Goal: Transaction & Acquisition: Book appointment/travel/reservation

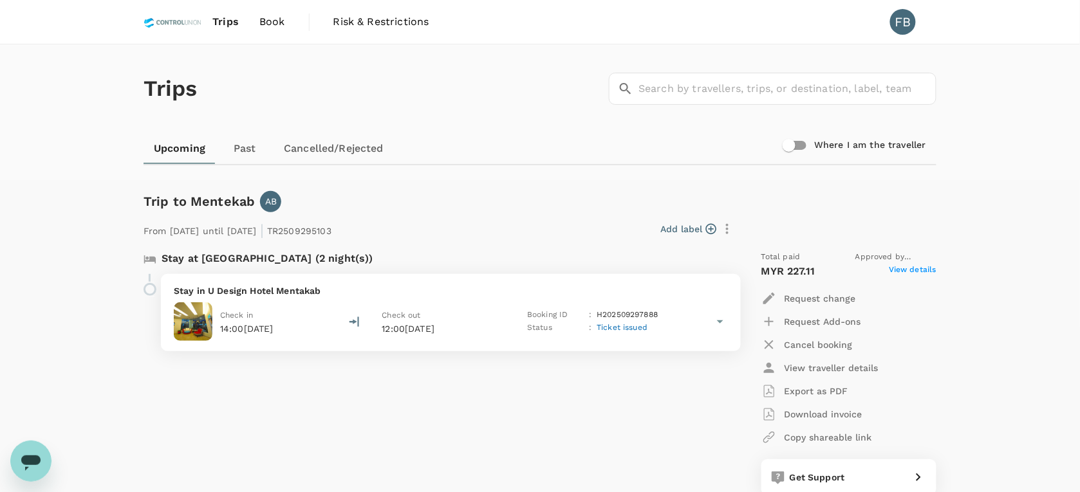
click at [187, 23] on img at bounding box center [173, 22] width 59 height 28
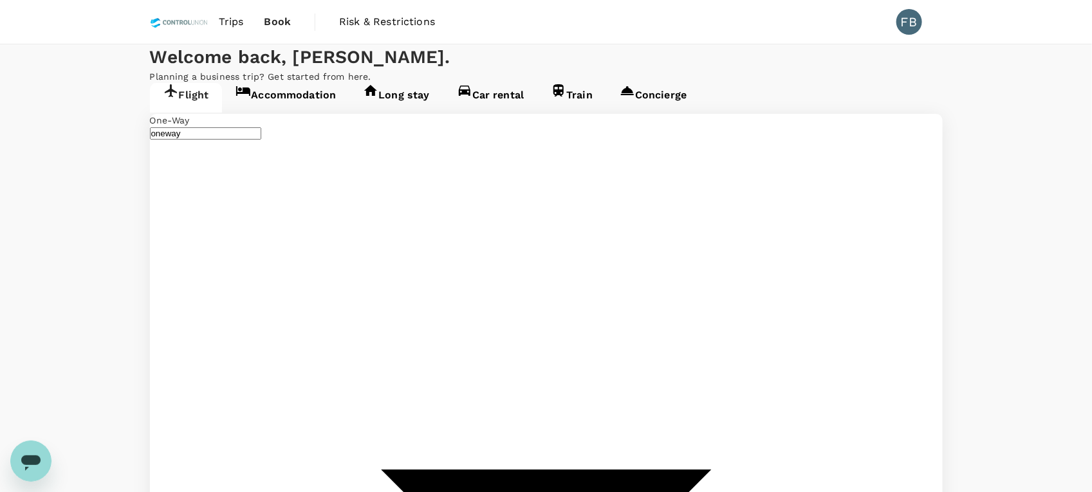
type input "Kota Kinabalu Intl (BKI)"
type input "Kuala Lumpur Intl ([GEOGRAPHIC_DATA])"
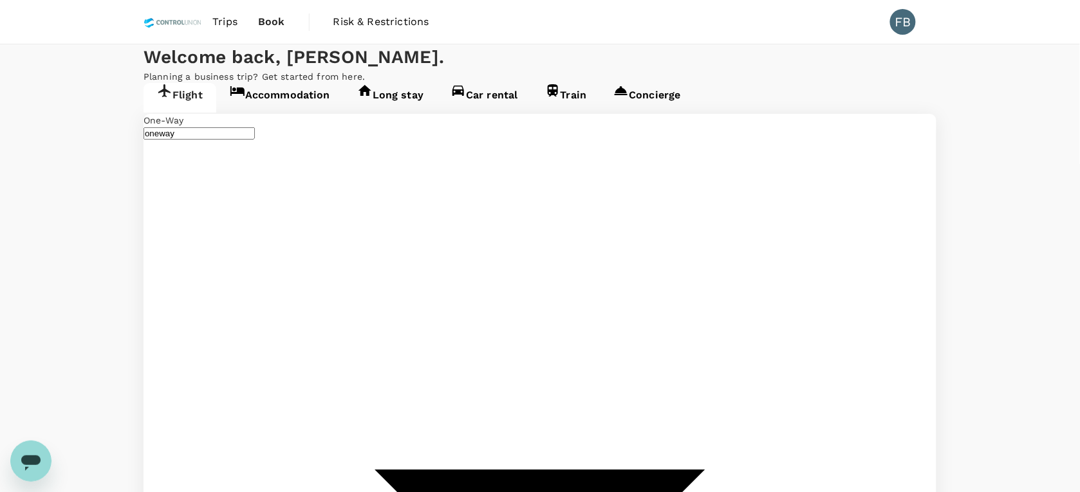
type input "Kota Kinabalu Intl (BKI)"
type input "Kuala Lumpur Intl ([GEOGRAPHIC_DATA])"
type input "Kota Kinabalu Intl (BKI)"
type input "Kuala Lumpur Intl ([GEOGRAPHIC_DATA])"
click at [507, 59] on div "Welcome back , [PERSON_NAME] . Planning a business trip? Get started from here." at bounding box center [540, 63] width 1080 height 39
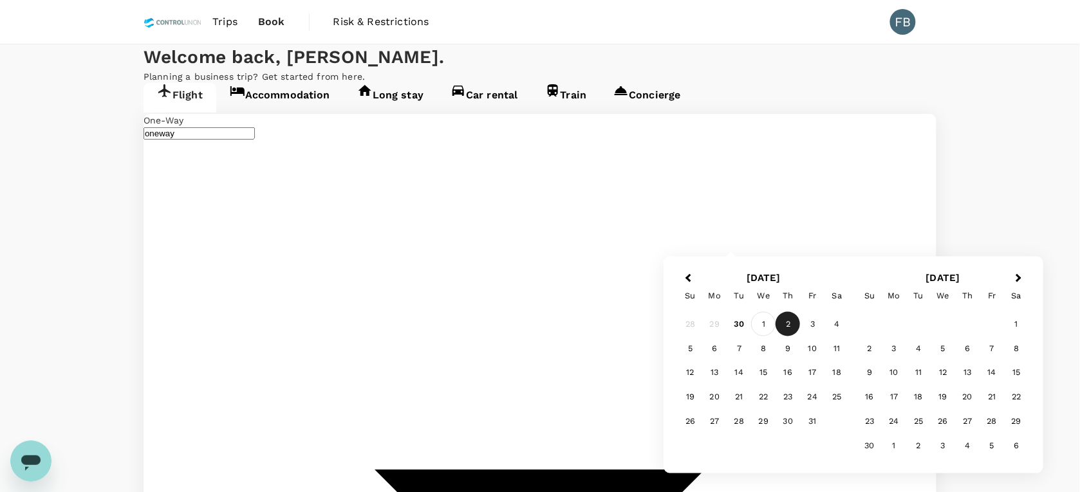
click at [765, 317] on div "1" at bounding box center [764, 324] width 24 height 24
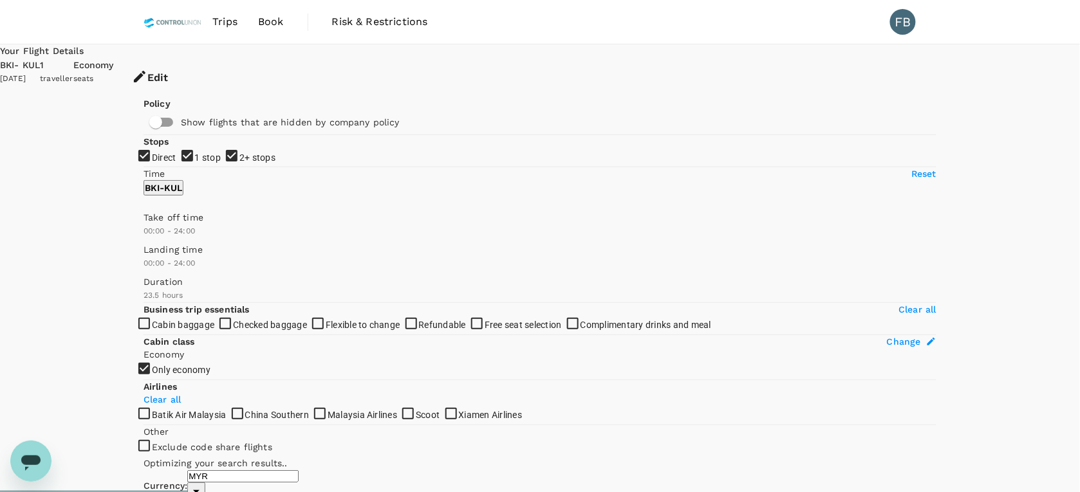
click at [149, 259] on input "2+ stops" at bounding box center [540, 246] width 1080 height 492
checkbox input "false"
click at [142, 232] on input "1 stop" at bounding box center [540, 246] width 1080 height 492
checkbox input "false"
type input "840"
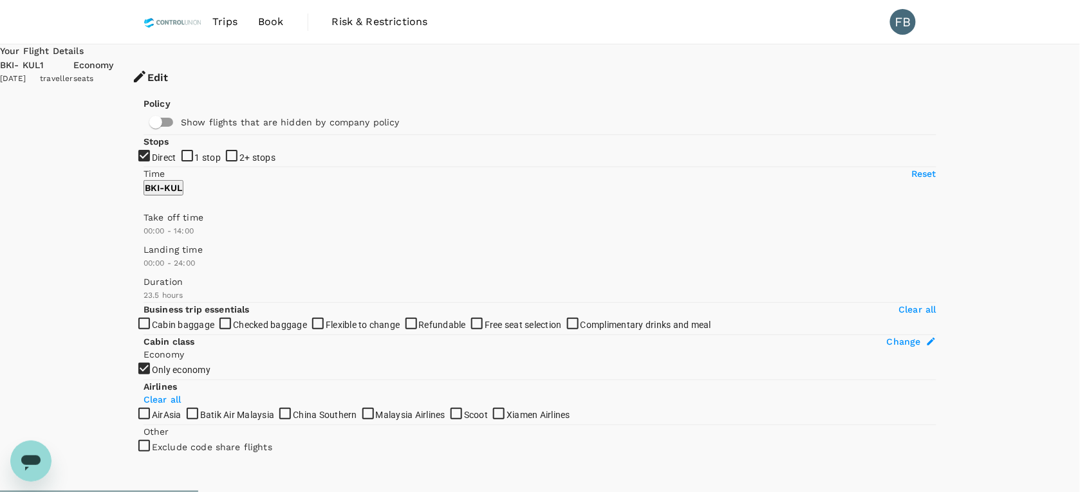
drag, startPoint x: 343, startPoint y: 389, endPoint x: 259, endPoint y: 382, distance: 84.0
click at [144, 238] on span at bounding box center [144, 238] width 0 height 0
type input "300"
drag, startPoint x: 145, startPoint y: 377, endPoint x: 183, endPoint y: 377, distance: 38.0
click at [144, 238] on span at bounding box center [144, 238] width 0 height 0
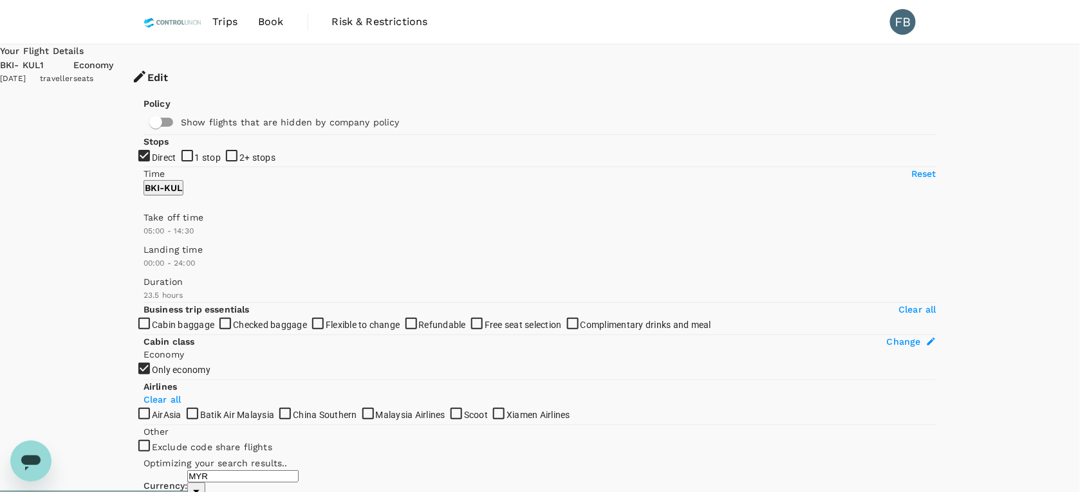
type input "930"
drag, startPoint x: 258, startPoint y: 383, endPoint x: 271, endPoint y: 383, distance: 13.5
click at [144, 238] on span at bounding box center [144, 238] width 0 height 0
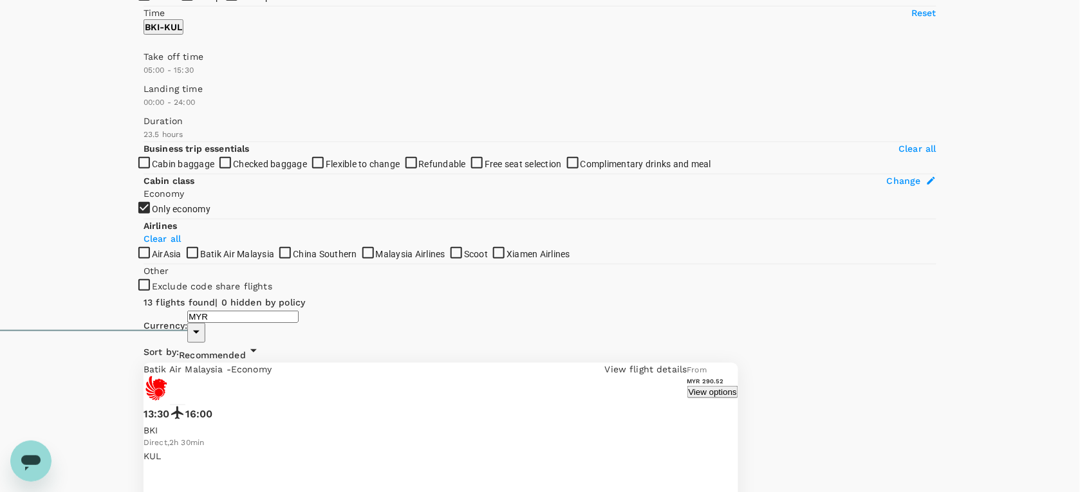
scroll to position [241, 0]
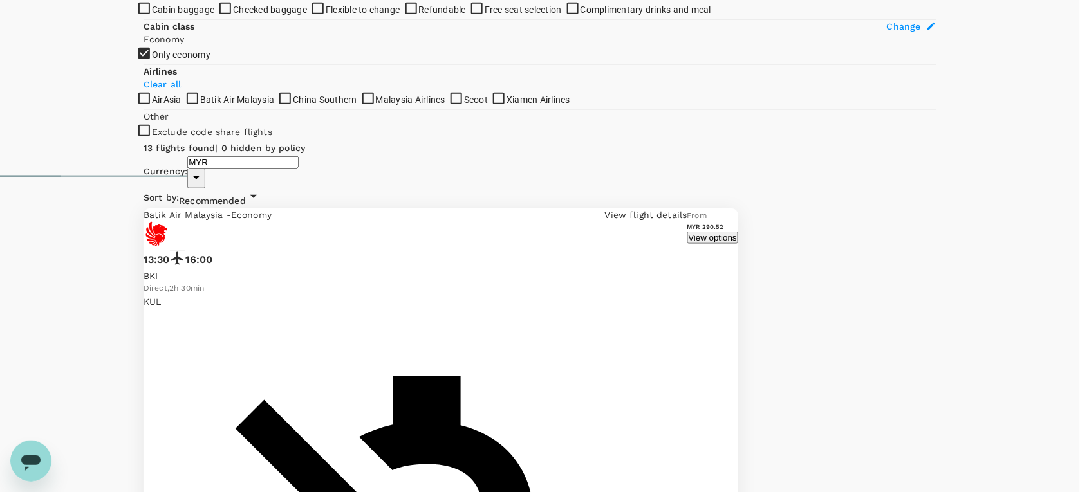
scroll to position [358, 0]
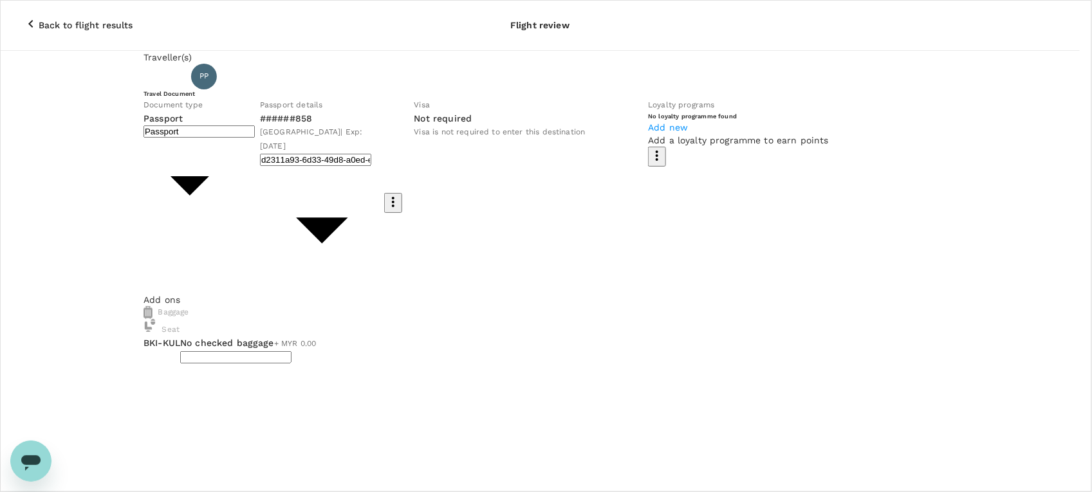
type input "2 - 99.36"
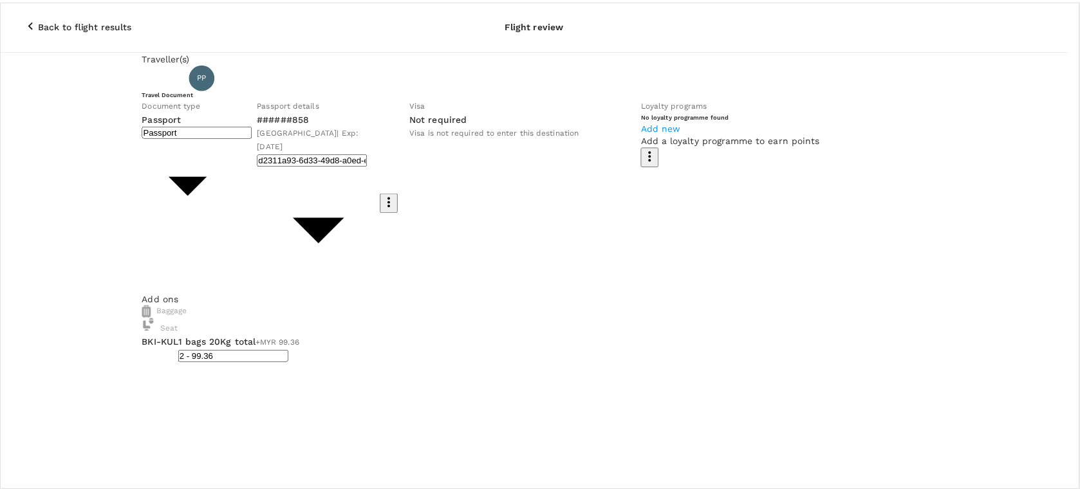
scroll to position [241, 0]
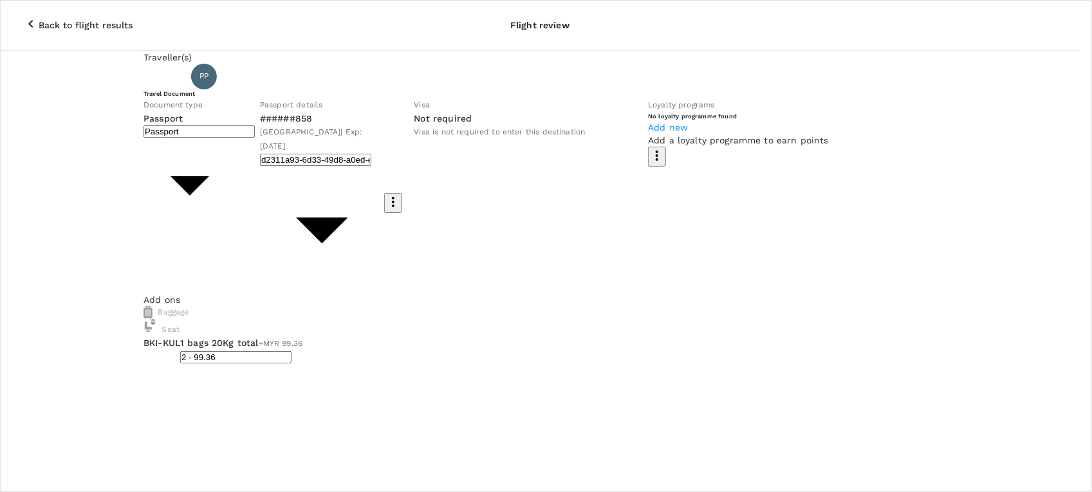
click at [240, 252] on p "Select" at bounding box center [164, 258] width 153 height 13
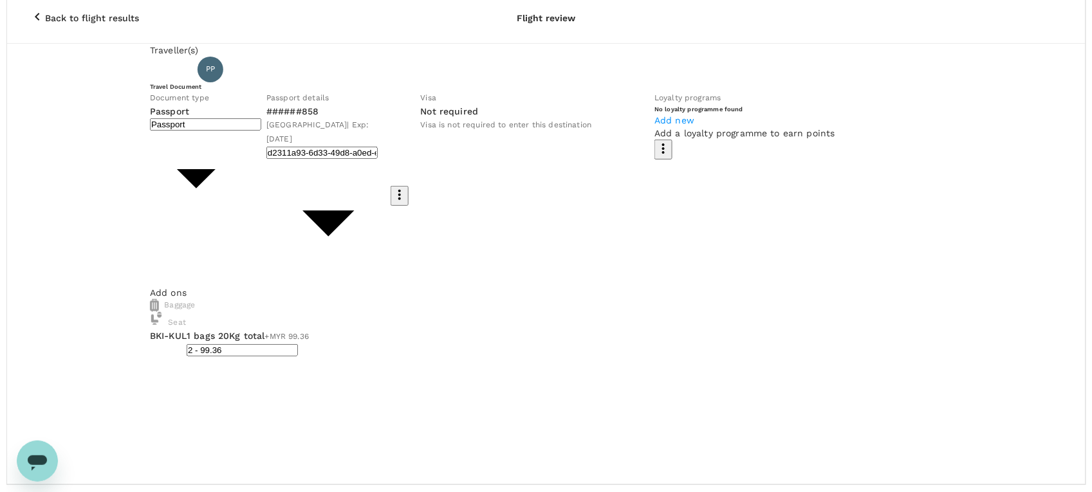
scroll to position [0, 0]
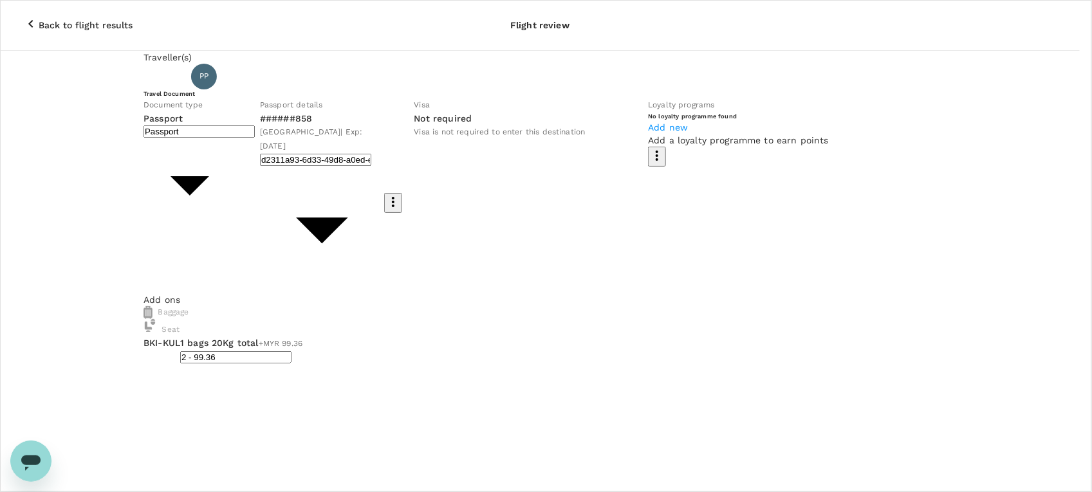
type input "9e254831-a140-43d4-90d9-f4bdc71b84d3"
click at [455, 242] on input "checkbox" at bounding box center [546, 246] width 1092 height 492
checkbox input "true"
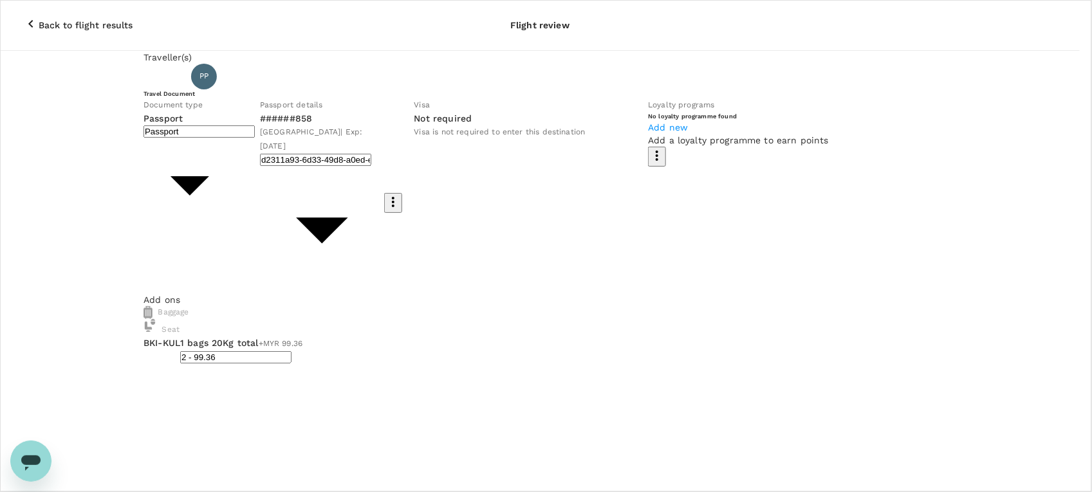
type textarea "d"
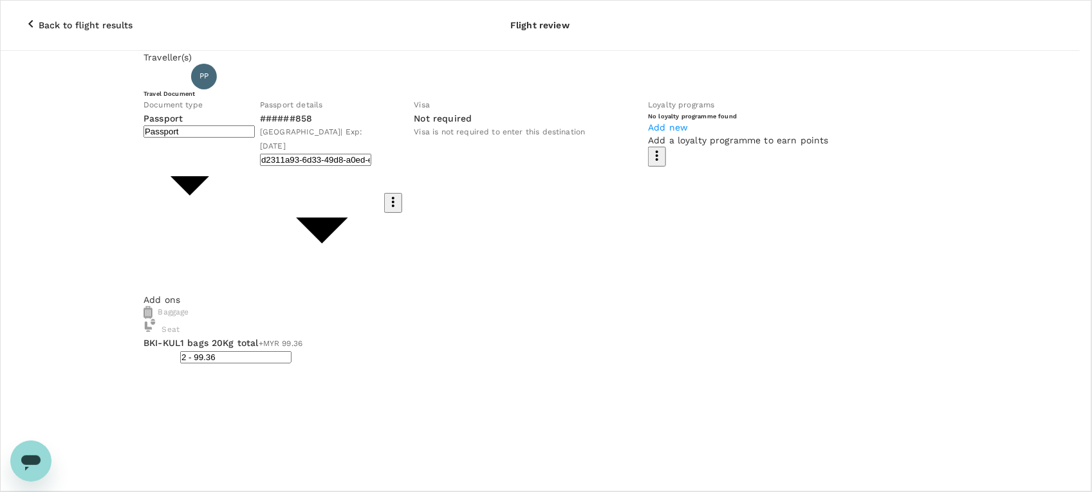
paste textarea "Dear [PERSON_NAME]/[PERSON_NAME], Kindly assist to review and approve the fligh…"
drag, startPoint x: 246, startPoint y: 221, endPoint x: 188, endPoint y: 207, distance: 59.6
drag, startPoint x: 293, startPoint y: 205, endPoint x: 253, endPoint y: 210, distance: 40.2
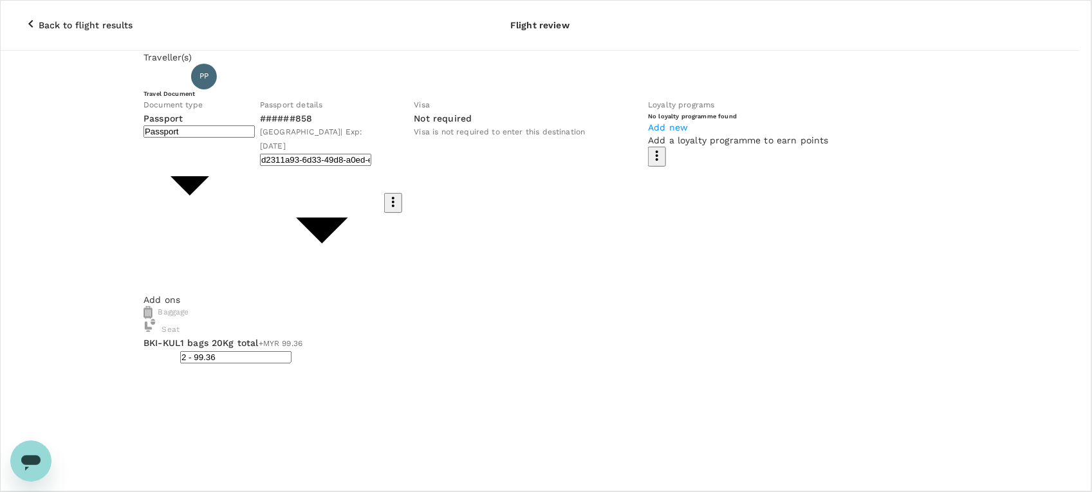
drag, startPoint x: 444, startPoint y: 223, endPoint x: 236, endPoint y: 221, distance: 208.6
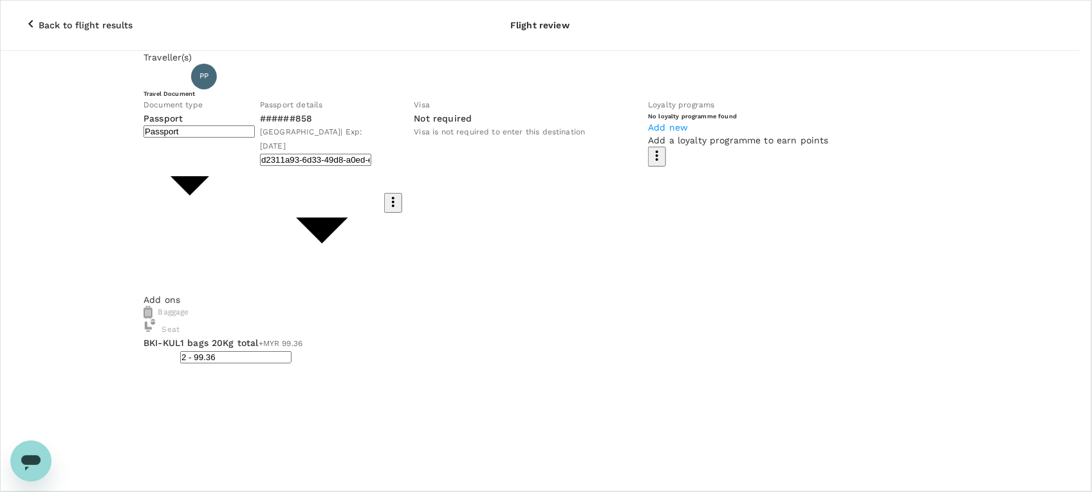
drag, startPoint x: 453, startPoint y: 227, endPoint x: 240, endPoint y: 223, distance: 212.5
paste textarea "811445 Form Ghana Limited"
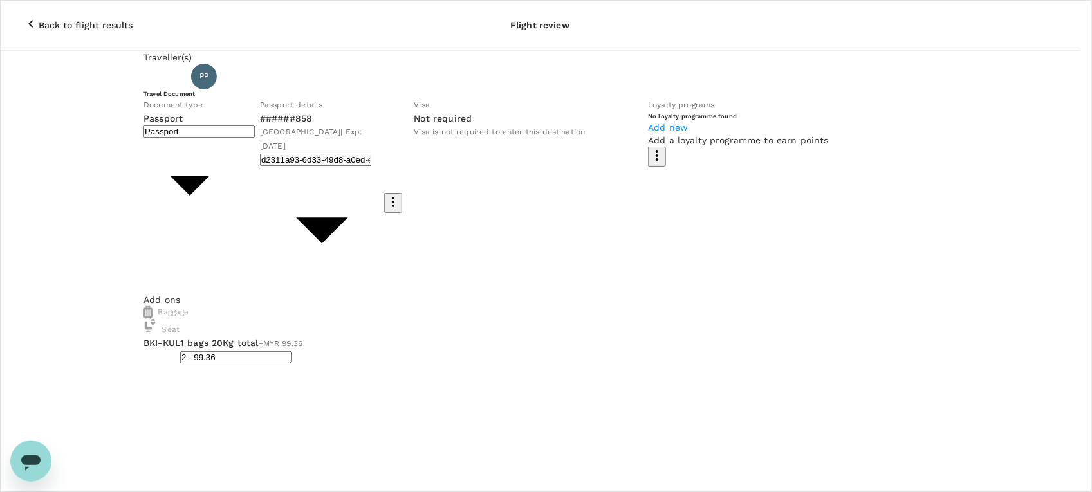
drag, startPoint x: 317, startPoint y: 296, endPoint x: 306, endPoint y: 295, distance: 11.7
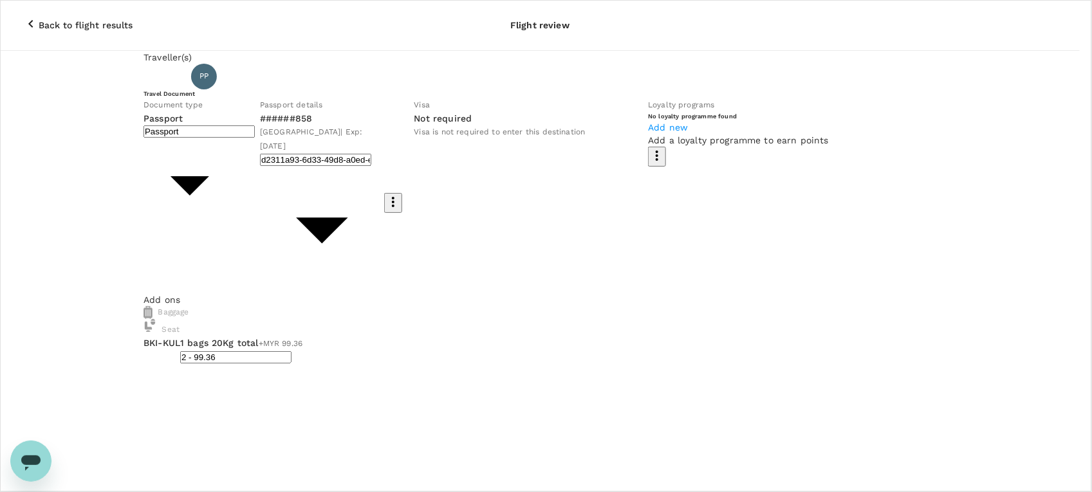
drag, startPoint x: 377, startPoint y: 238, endPoint x: 172, endPoint y: 239, distance: 204.7
drag, startPoint x: 370, startPoint y: 275, endPoint x: 339, endPoint y: 269, distance: 31.4
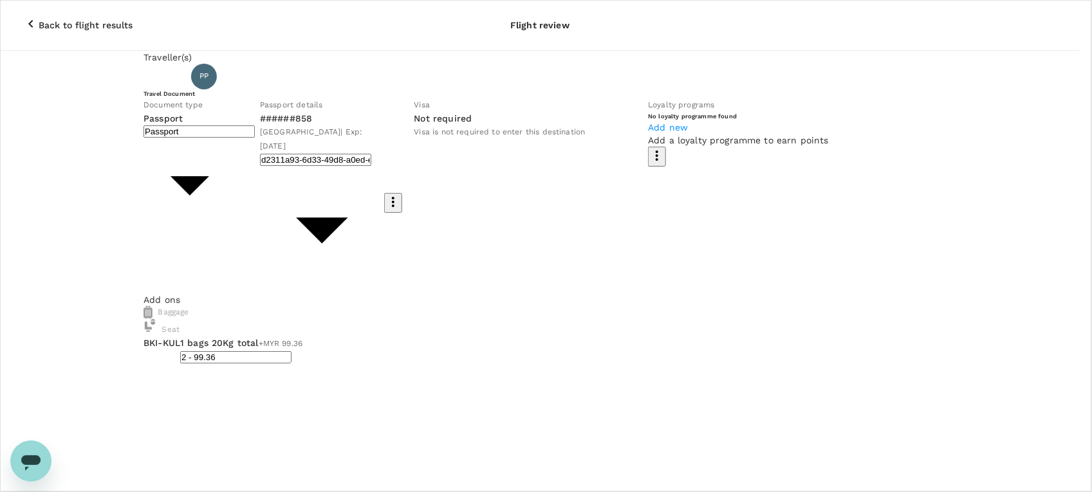
drag, startPoint x: 371, startPoint y: 269, endPoint x: 202, endPoint y: 236, distance: 173.2
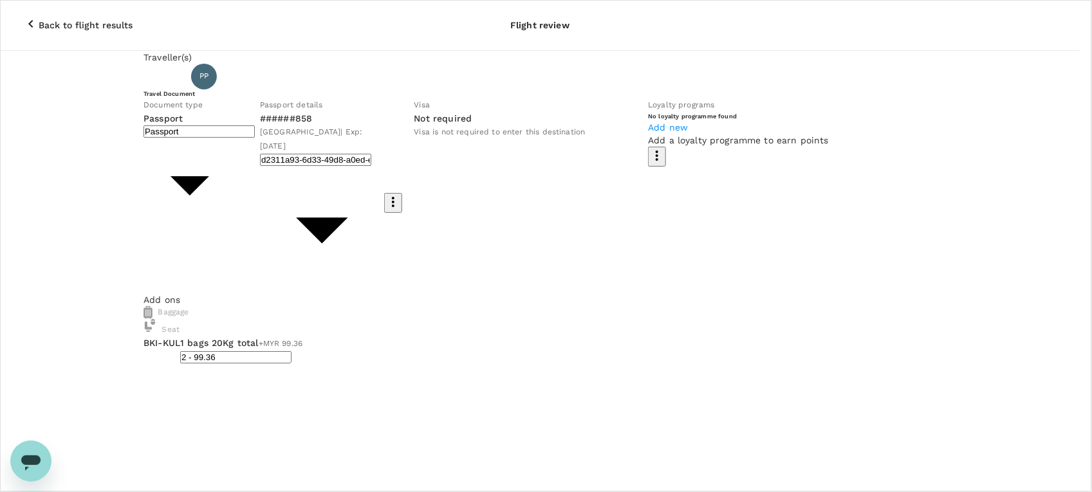
scroll to position [359, 0]
type textarea "Dear [PERSON_NAME]/[GEOGRAPHIC_DATA], Kindly assist to review and approve the f…"
click at [1076, 17] on icon "close" at bounding box center [1083, 8] width 15 height 15
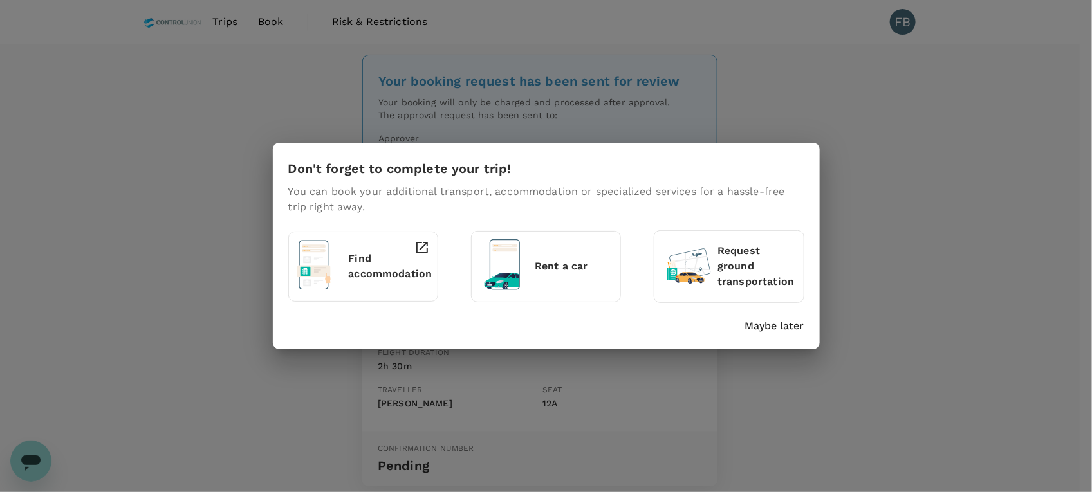
click at [773, 335] on div "Don't forget to complete your trip! You can book your additional transport, acc…" at bounding box center [546, 246] width 547 height 206
click at [783, 320] on p "Maybe later" at bounding box center [774, 326] width 59 height 15
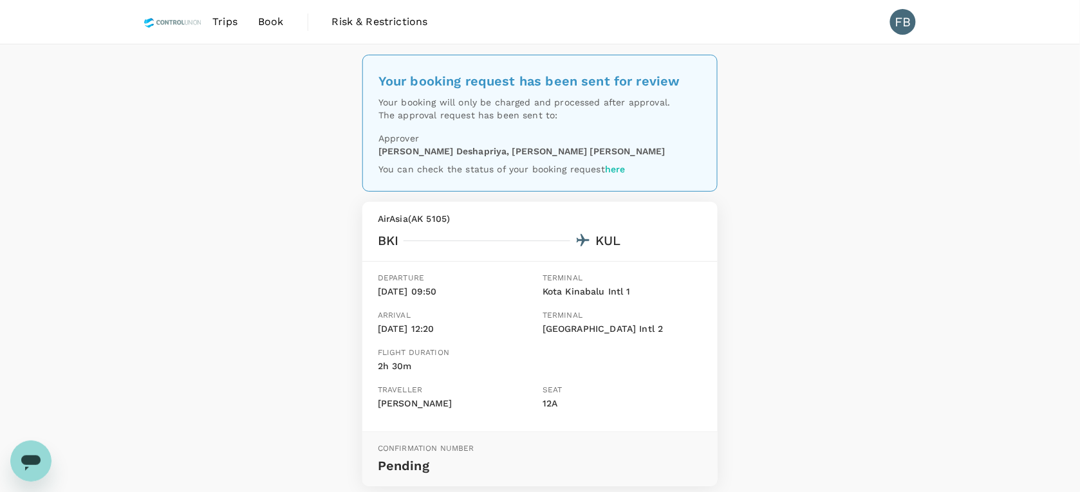
click at [155, 24] on img at bounding box center [173, 22] width 59 height 28
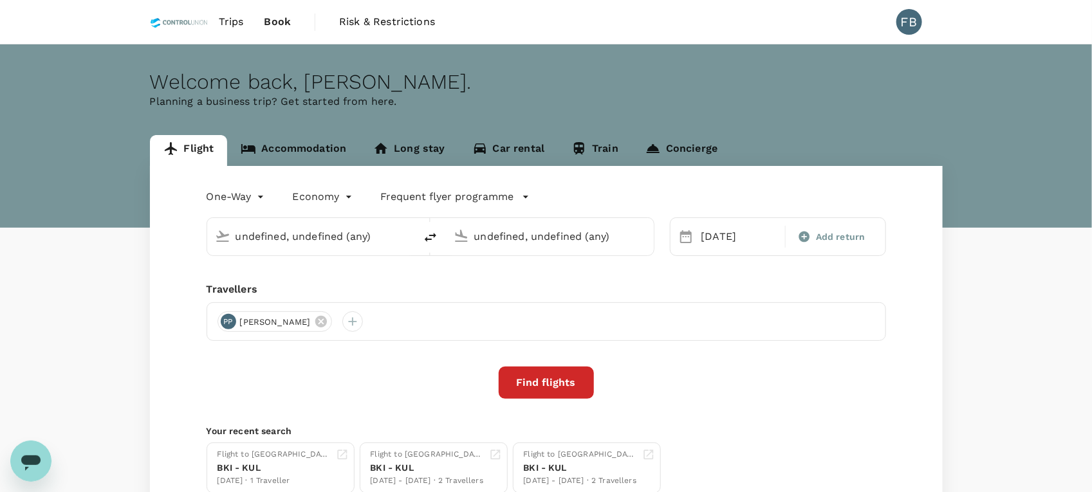
type input "Kota Kinabalu Intl (BKI)"
type input "Kuala Lumpur Intl ([GEOGRAPHIC_DATA])"
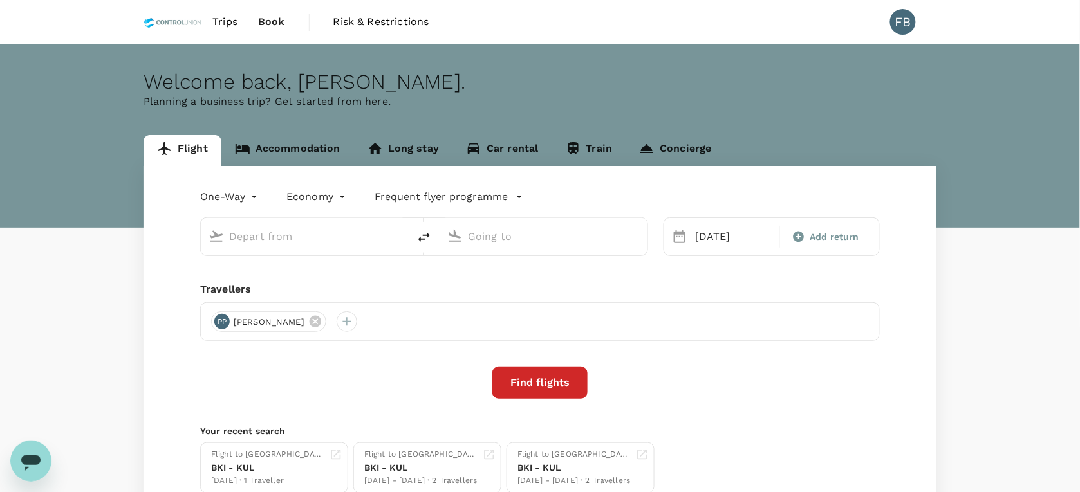
type input "Kota Kinabalu Intl (BKI)"
type input "Kuala Lumpur Intl ([GEOGRAPHIC_DATA])"
type input "Kota Kinabalu Intl (BKI)"
type input "Kuala Lumpur Intl ([GEOGRAPHIC_DATA])"
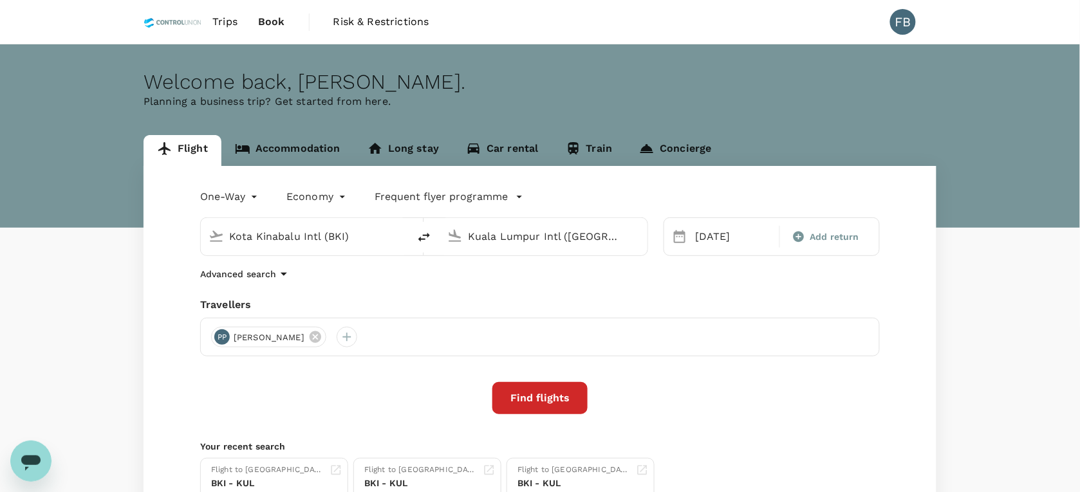
click at [294, 148] on link "Accommodation" at bounding box center [287, 150] width 133 height 31
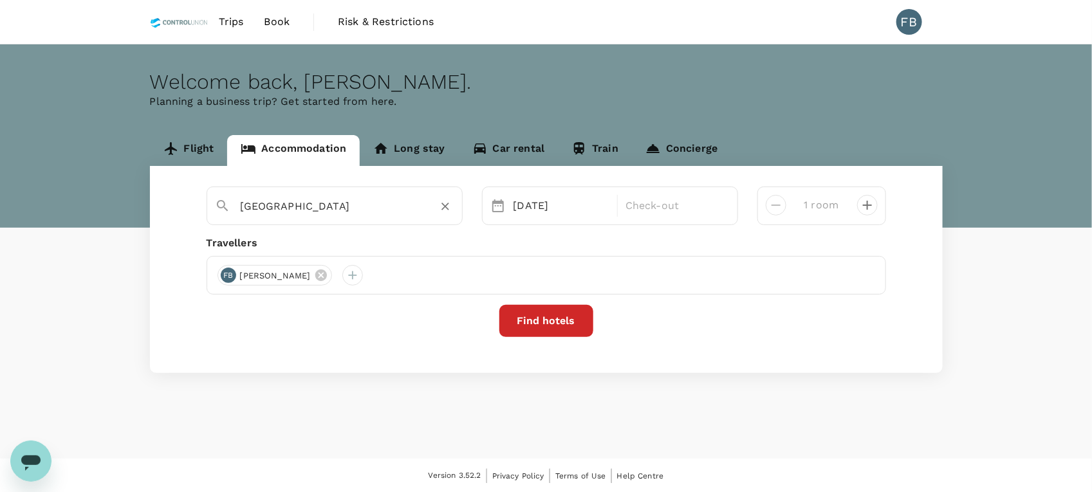
click at [338, 209] on input "Kuala Lumpur" at bounding box center [330, 206] width 178 height 20
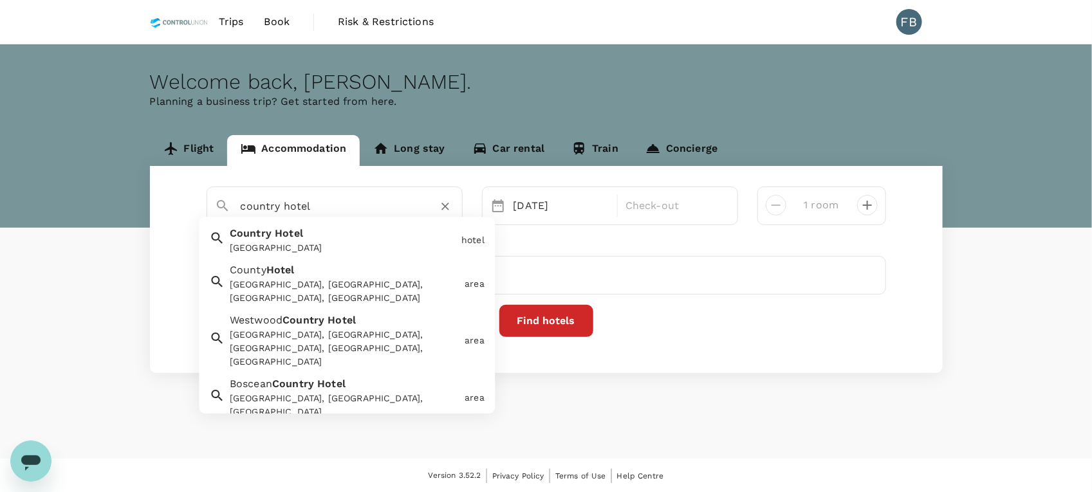
click at [387, 256] on li "Country Hotel Country Hotel hotel" at bounding box center [347, 241] width 296 height 37
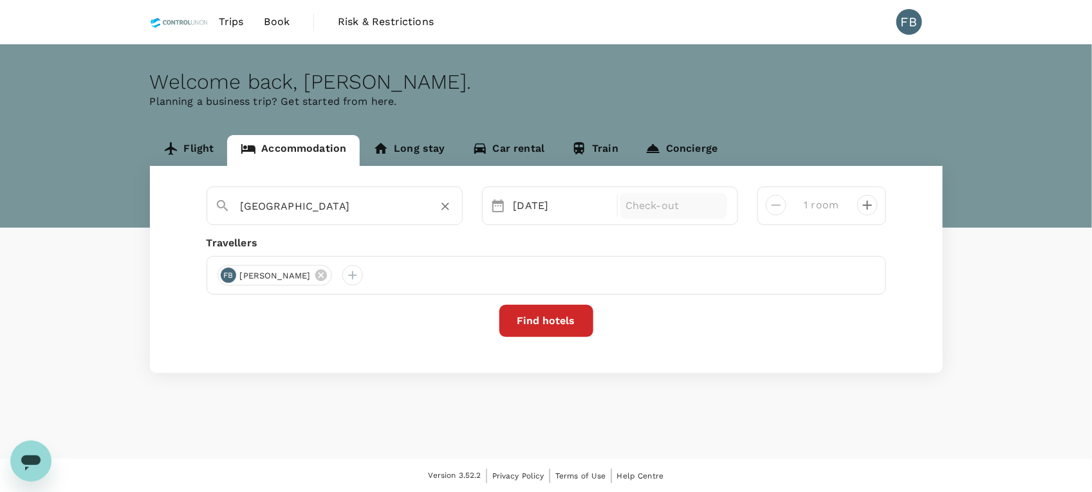
type input "Country Hotel"
click at [648, 205] on p "Check-out" at bounding box center [674, 205] width 97 height 15
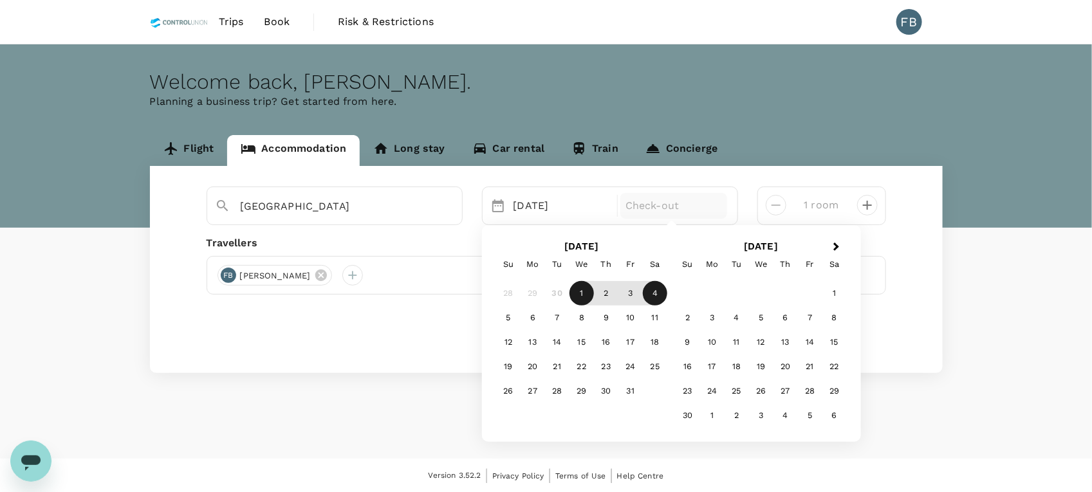
drag, startPoint x: 655, startPoint y: 294, endPoint x: 630, endPoint y: 293, distance: 25.1
click at [655, 293] on div "4" at bounding box center [655, 293] width 24 height 24
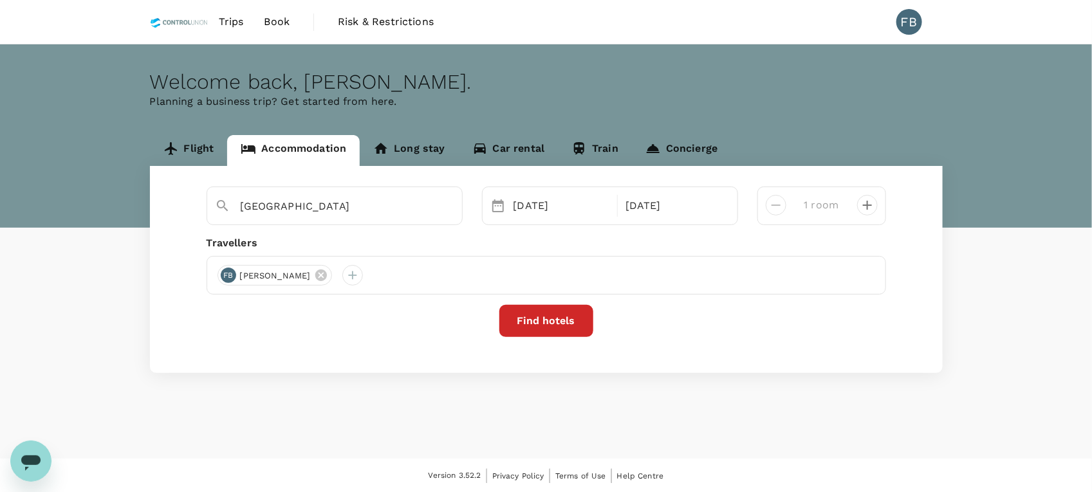
click at [564, 332] on button "Find hotels" at bounding box center [547, 321] width 94 height 32
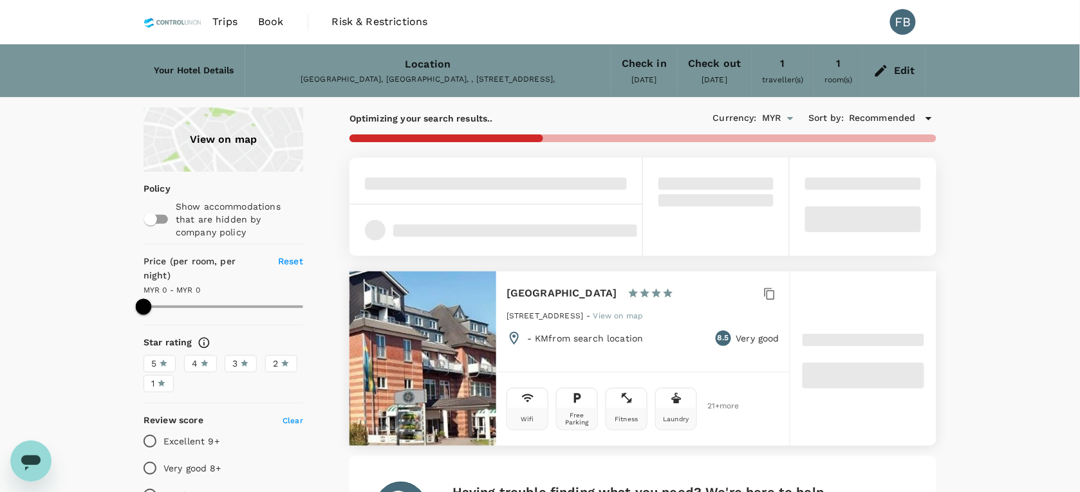
type input "MYR"
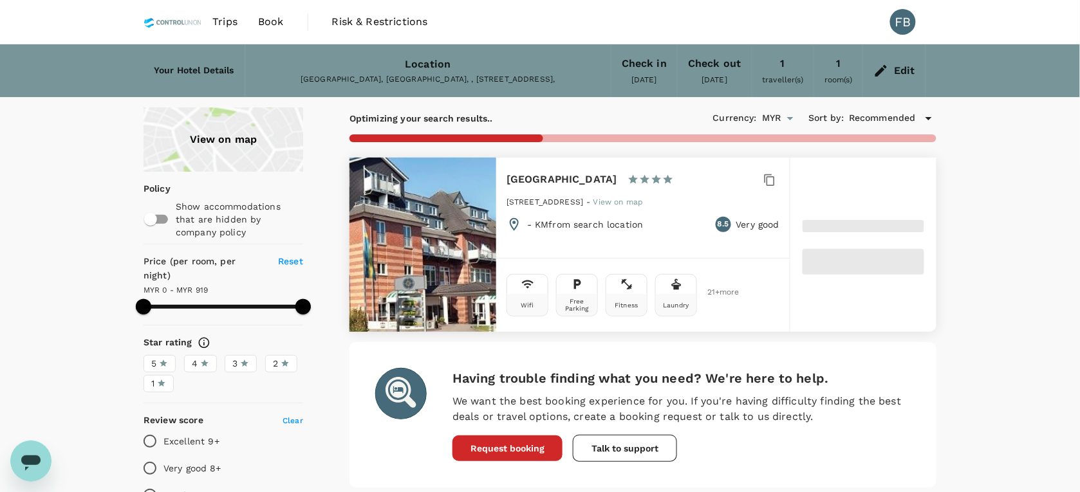
scroll to position [80, 0]
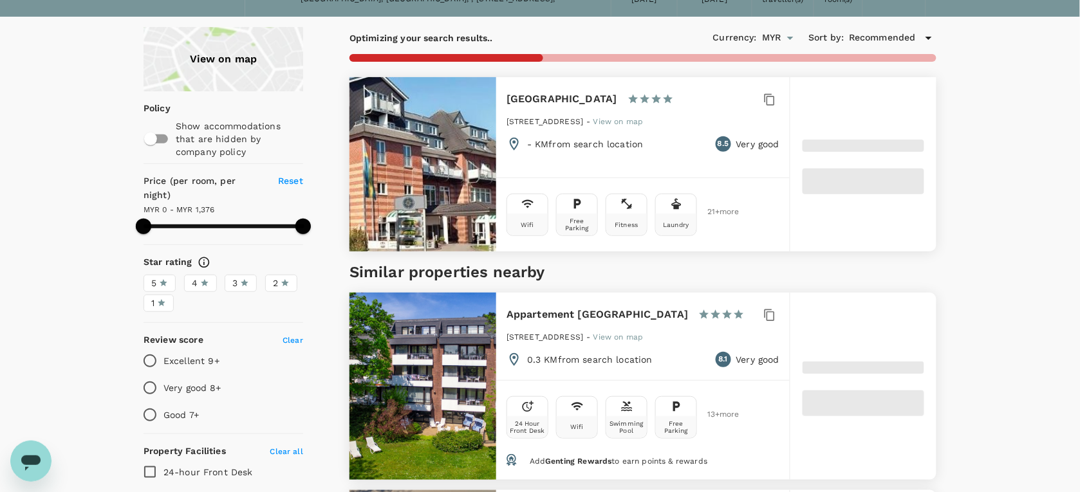
type input "1376"
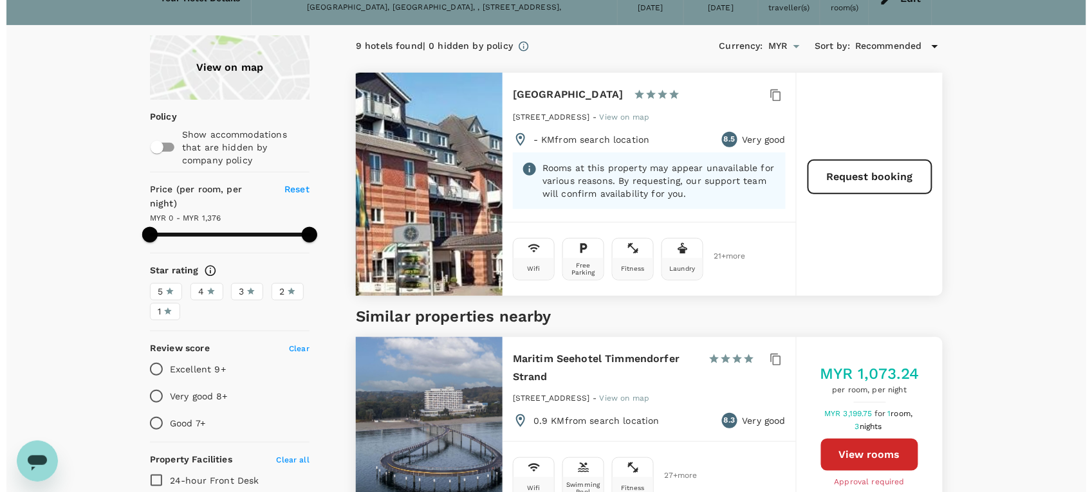
scroll to position [0, 0]
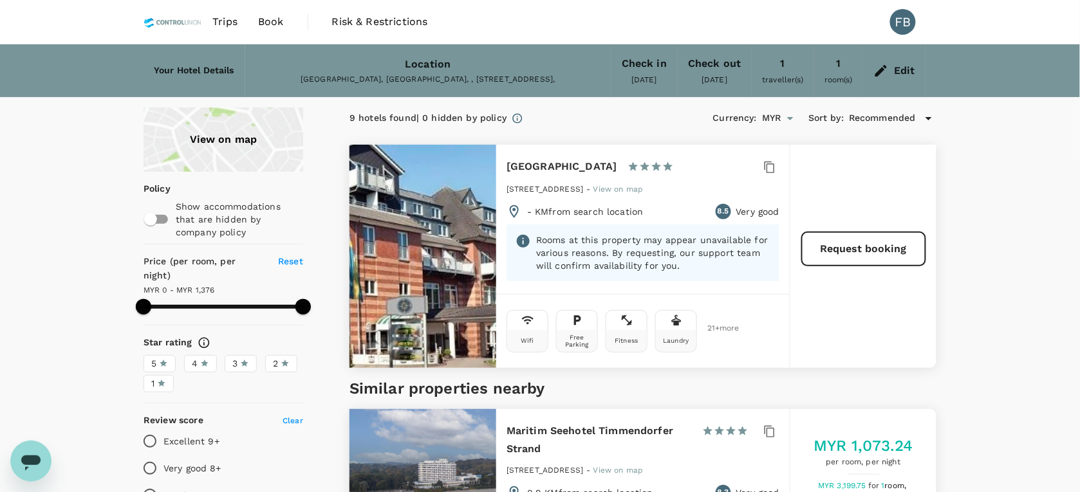
click at [895, 65] on div "Edit" at bounding box center [904, 71] width 21 height 18
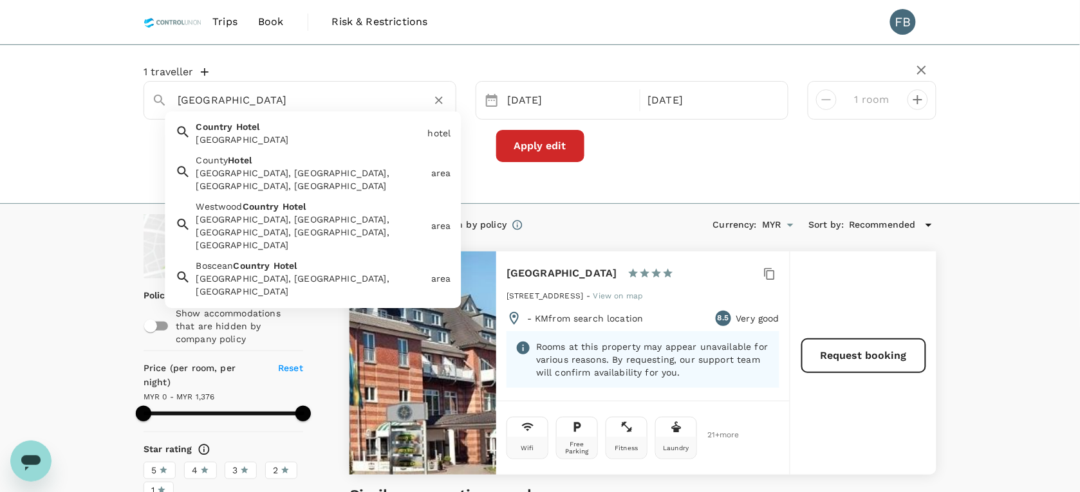
click at [395, 100] on input "Country Hotel" at bounding box center [295, 100] width 234 height 20
click at [335, 100] on input "text" at bounding box center [295, 100] width 234 height 20
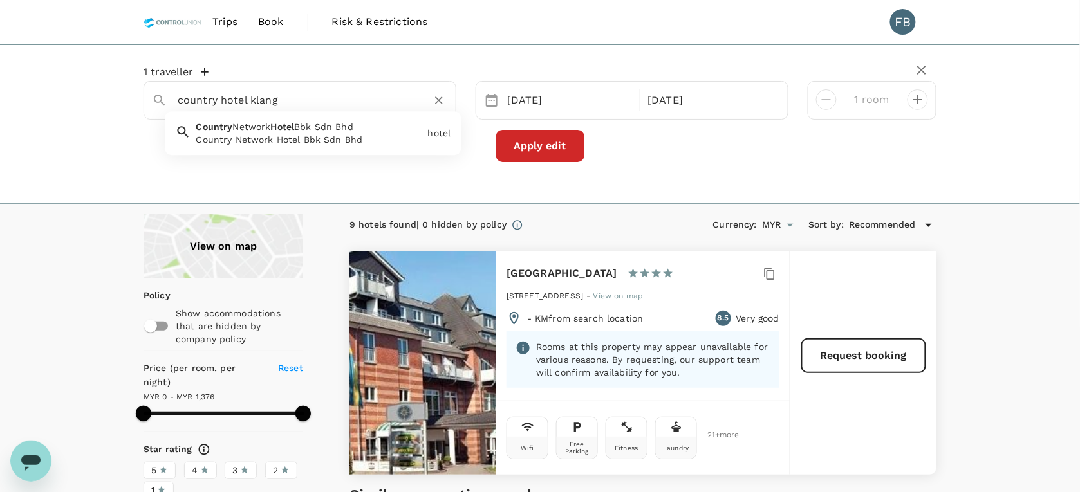
type input "Country Hotel"
click at [95, 110] on div "1 traveller Country Hotel Country Network Hotel Bbk Sdn Bhd Country Network Hot…" at bounding box center [540, 124] width 1080 height 160
type input "1376"
